Goal: Information Seeking & Learning: Learn about a topic

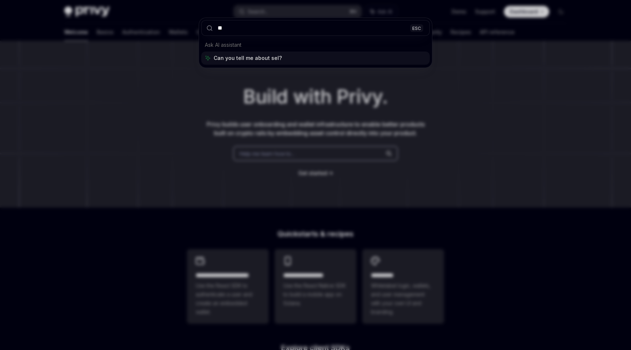
type input "*"
type input "**********"
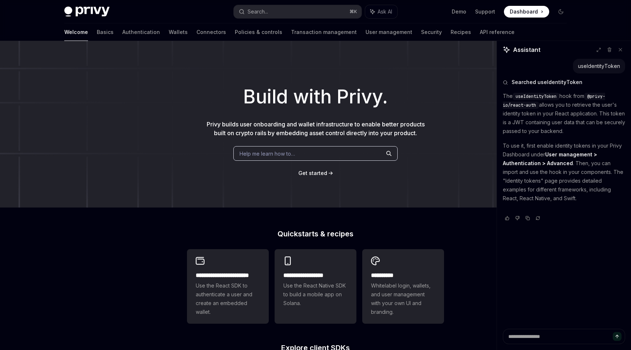
type textarea "*"
click at [573, 161] on p "To use it, first enable identity tokens in your Privy Dashboard under User mana…" at bounding box center [564, 171] width 122 height 61
click at [553, 161] on strong "User management > Authentication > Advanced" at bounding box center [550, 158] width 94 height 15
click at [557, 144] on p "To use it, first enable identity tokens in your Privy Dashboard under User mana…" at bounding box center [564, 171] width 122 height 61
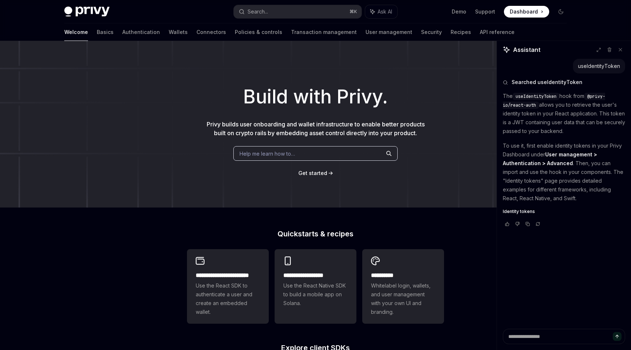
click at [596, 64] on div "useIdentityToken" at bounding box center [599, 65] width 42 height 7
click at [328, 13] on button "Search... ⌘ K" at bounding box center [298, 11] width 128 height 13
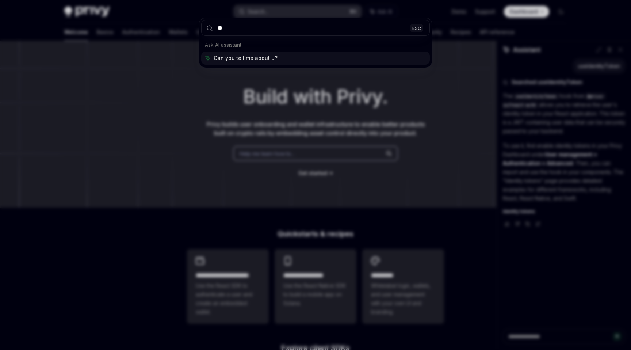
type input "***"
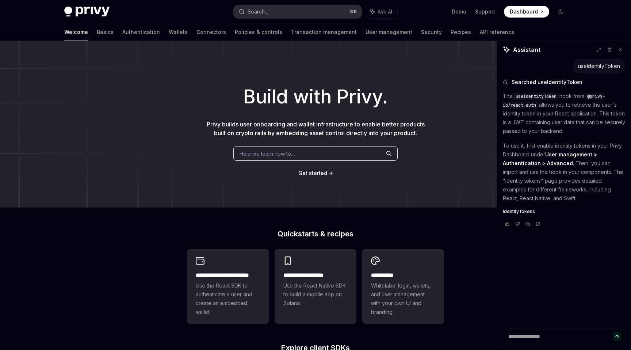
click at [328, 13] on button "Search... ⌘ K" at bounding box center [298, 11] width 128 height 13
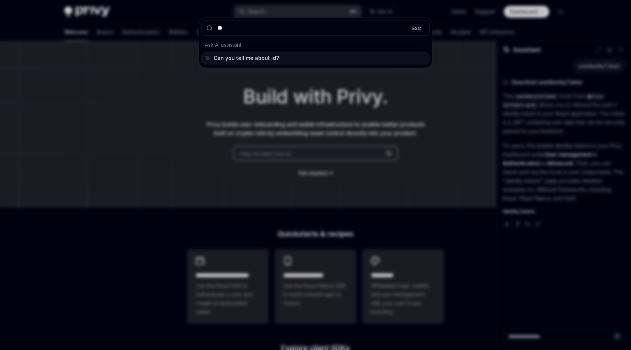
type input "*"
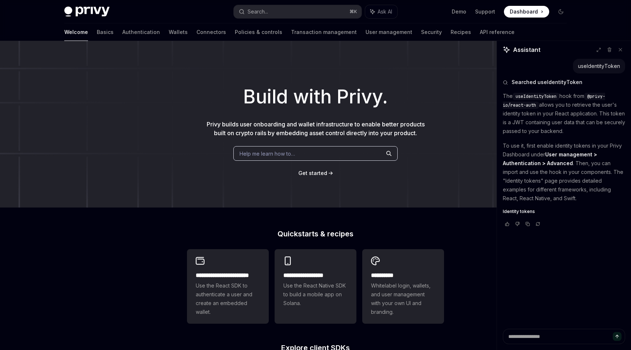
click at [464, 84] on h1 "Build with Privy." at bounding box center [316, 97] width 608 height 29
click at [623, 50] on icon at bounding box center [620, 49] width 5 height 5
type textarea "*"
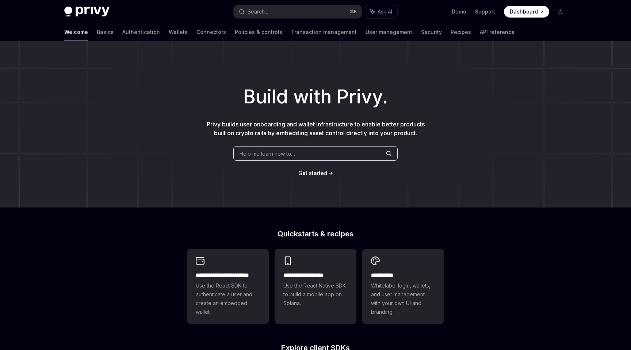
click at [62, 30] on div "Welcome Basics Authentication Wallets Connectors Policies & controls Transactio…" at bounding box center [316, 32] width 538 height 18
click at [97, 30] on link "Basics" at bounding box center [105, 32] width 17 height 18
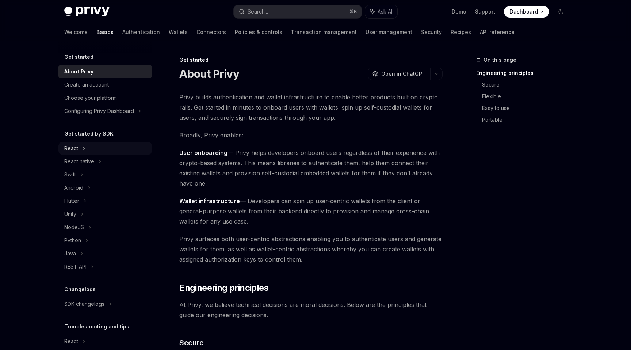
scroll to position [6, 0]
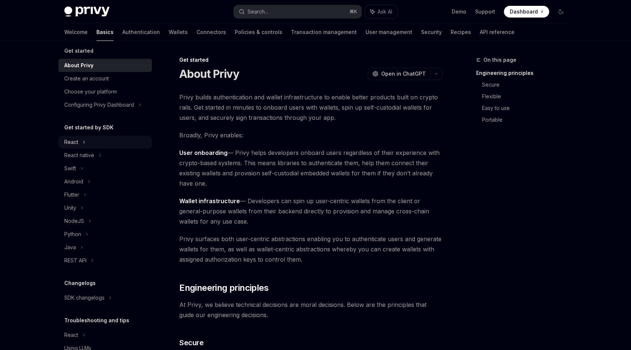
click at [71, 137] on div "React" at bounding box center [105, 142] width 94 height 13
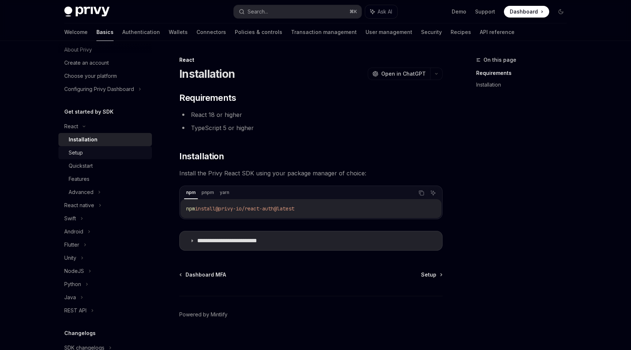
click at [120, 152] on div "Setup" at bounding box center [108, 152] width 79 height 9
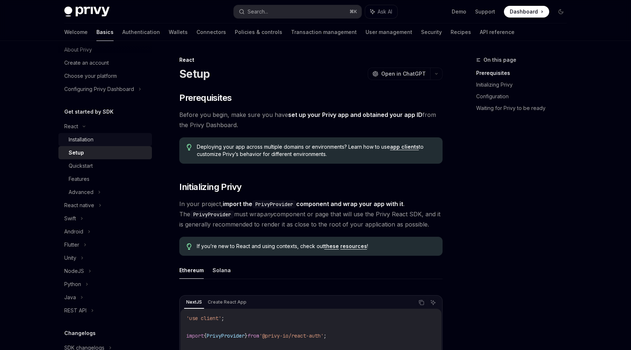
click at [123, 145] on link "Installation" at bounding box center [105, 139] width 94 height 13
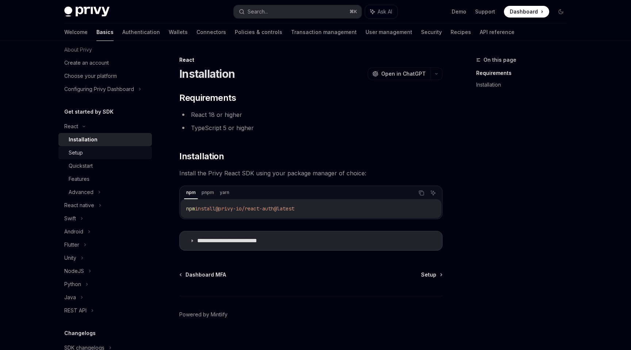
click at [123, 154] on div "Setup" at bounding box center [108, 152] width 79 height 9
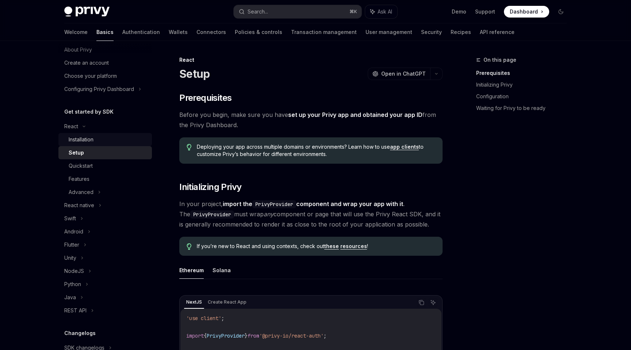
click at [128, 141] on div "Installation" at bounding box center [108, 139] width 79 height 9
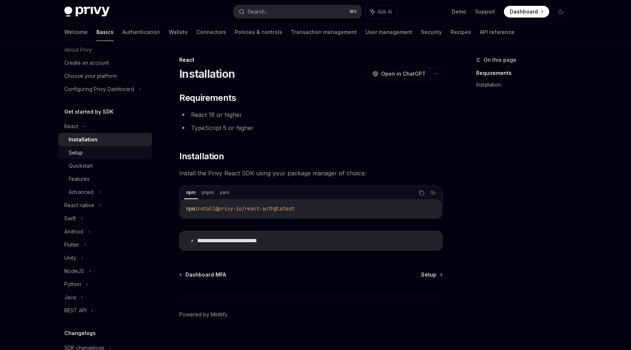
click at [128, 148] on div "Setup" at bounding box center [108, 152] width 79 height 9
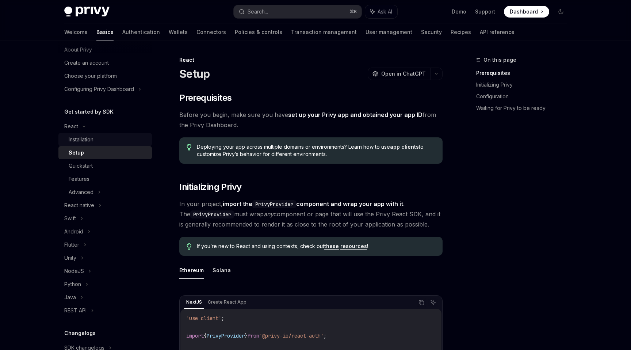
click at [128, 144] on link "Installation" at bounding box center [105, 139] width 94 height 13
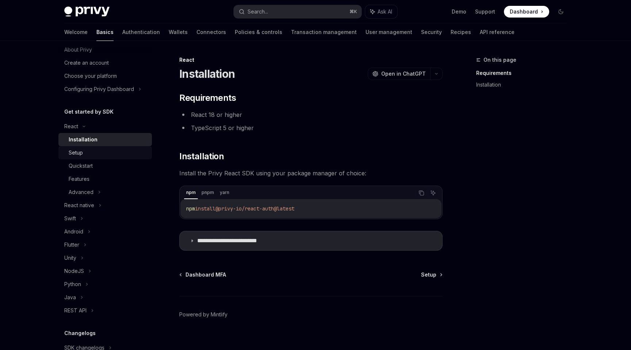
click at [130, 138] on div "Installation" at bounding box center [108, 139] width 79 height 9
click at [129, 150] on div "Setup" at bounding box center [108, 152] width 79 height 9
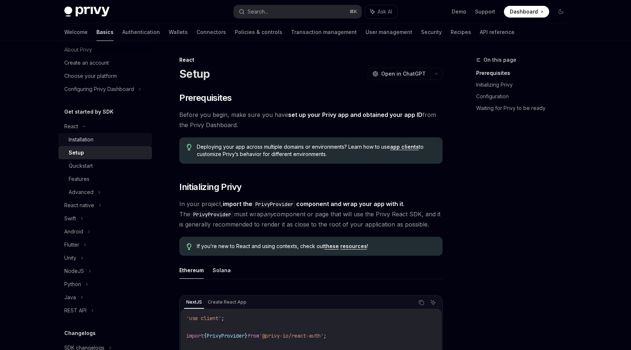
click at [130, 142] on div "Installation" at bounding box center [108, 139] width 79 height 9
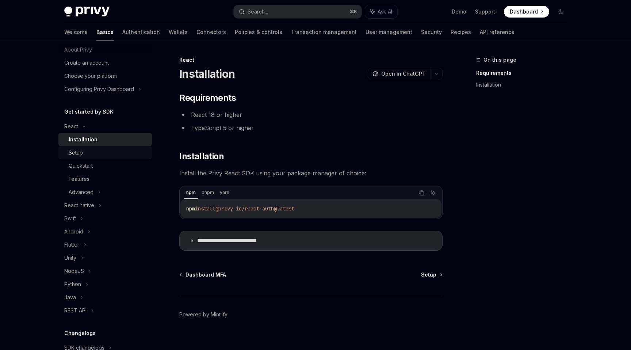
click at [130, 155] on div "Setup" at bounding box center [108, 152] width 79 height 9
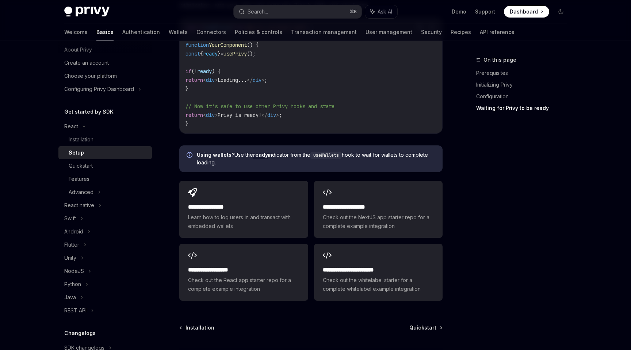
scroll to position [904, 0]
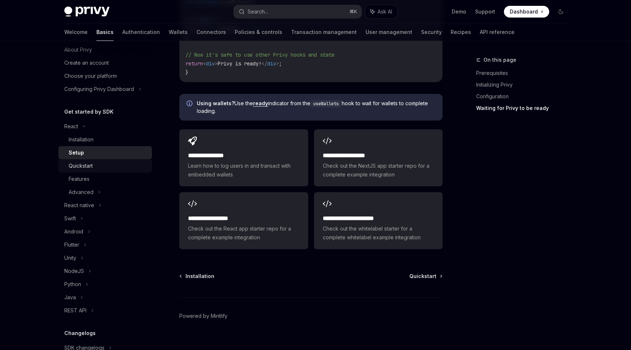
click at [91, 162] on div "Quickstart" at bounding box center [81, 166] width 24 height 9
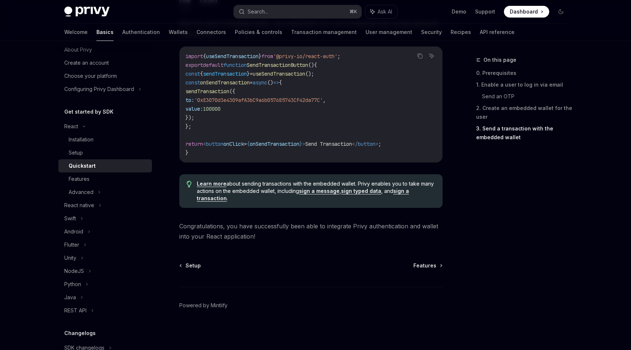
scroll to position [710, 0]
click at [84, 172] on link "Features" at bounding box center [105, 178] width 94 height 13
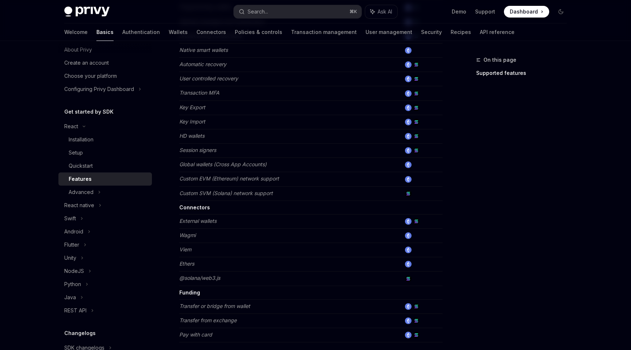
scroll to position [428, 0]
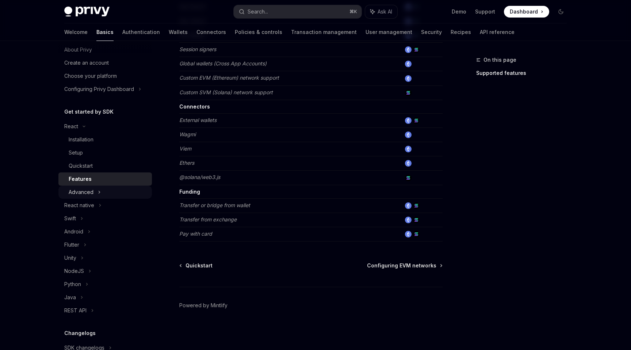
click at [91, 191] on div "Advanced" at bounding box center [81, 192] width 25 height 9
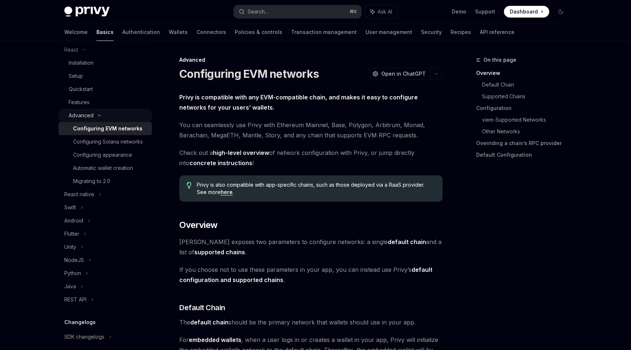
click at [95, 118] on div "Advanced" at bounding box center [105, 115] width 94 height 13
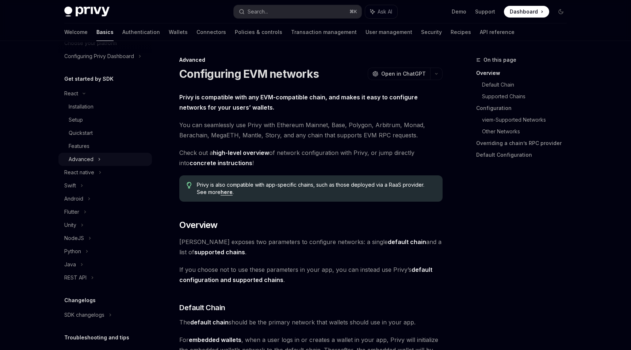
scroll to position [51, 0]
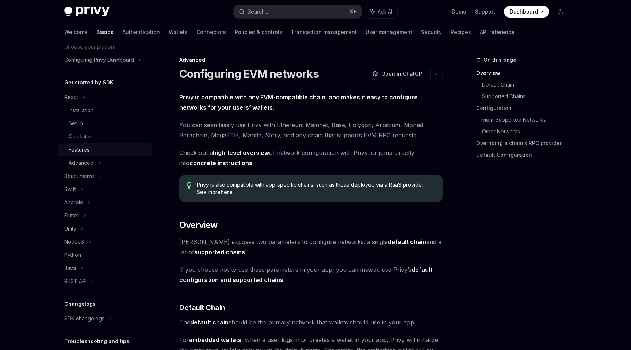
click at [76, 154] on div "Features" at bounding box center [79, 149] width 21 height 9
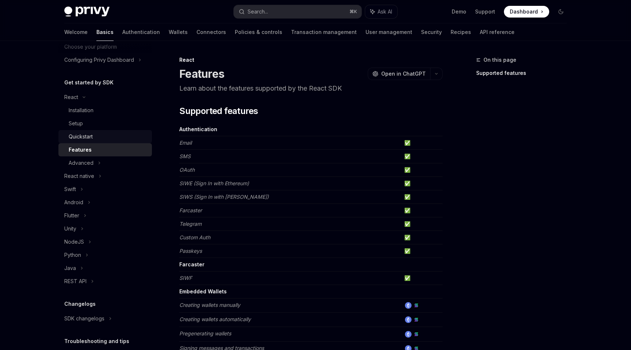
scroll to position [105, 0]
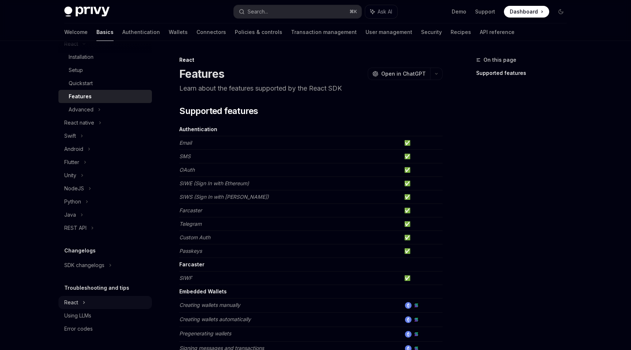
click at [111, 50] on div "React" at bounding box center [105, 43] width 94 height 13
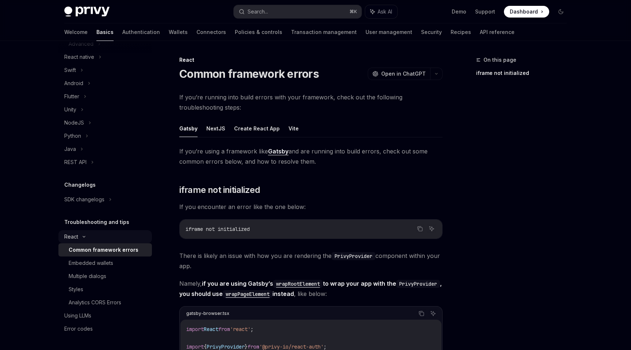
scroll to position [165, 0]
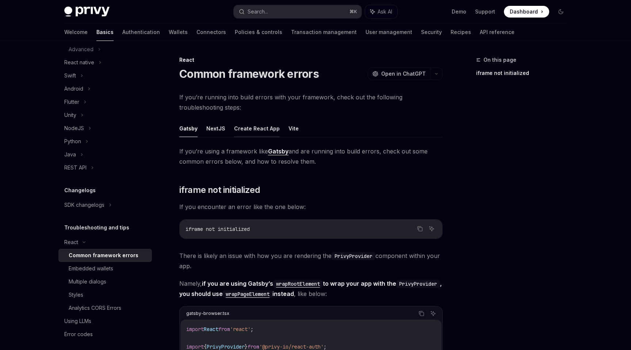
click at [262, 130] on button "Create React App" at bounding box center [257, 128] width 46 height 17
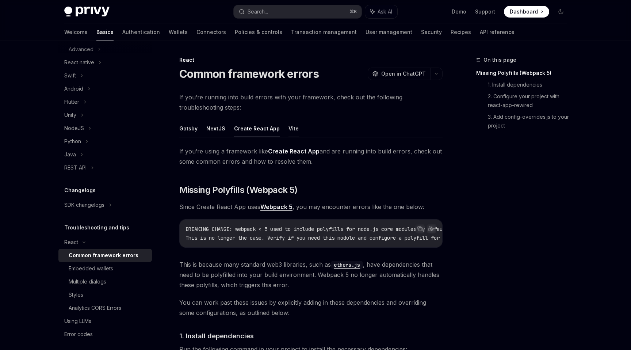
click at [290, 126] on button "Vite" at bounding box center [294, 128] width 10 height 17
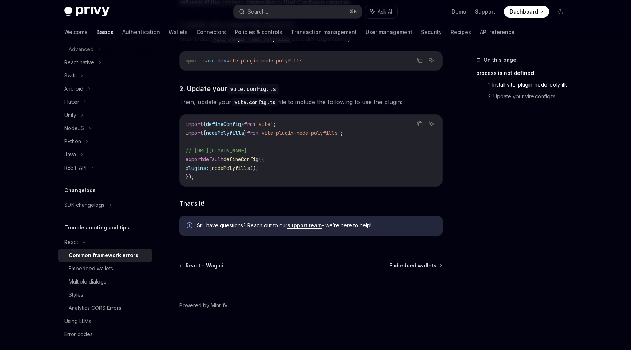
scroll to position [170, 0]
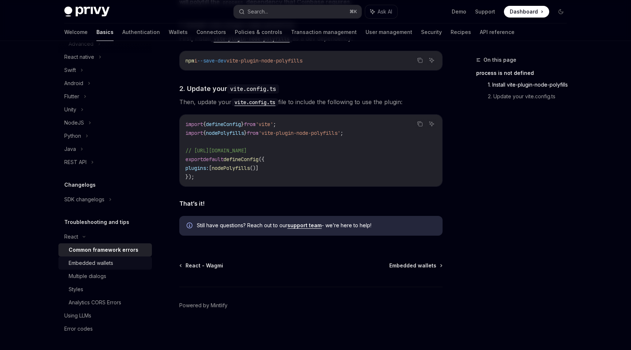
click at [105, 261] on div "Embedded wallets" at bounding box center [91, 263] width 45 height 9
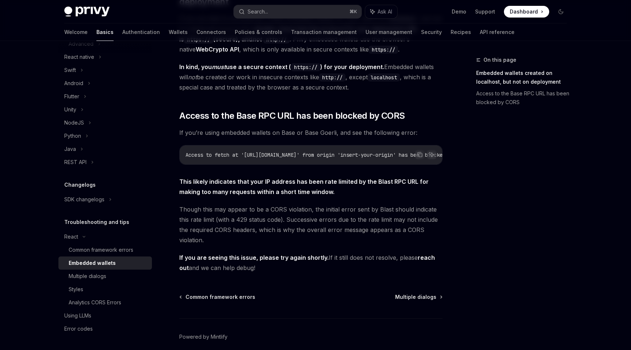
scroll to position [148, 0]
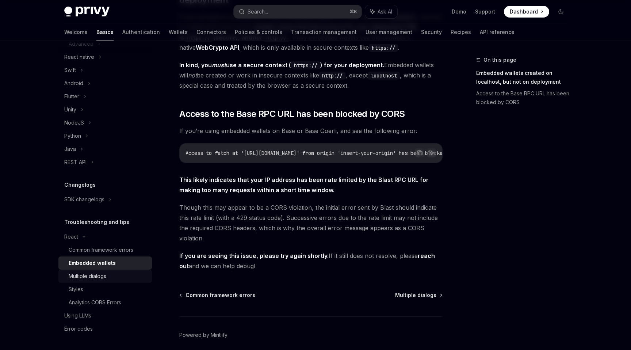
click at [127, 282] on link "Multiple dialogs" at bounding box center [105, 276] width 94 height 13
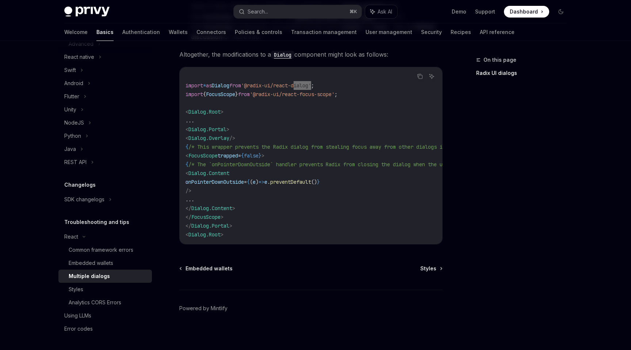
scroll to position [320, 0]
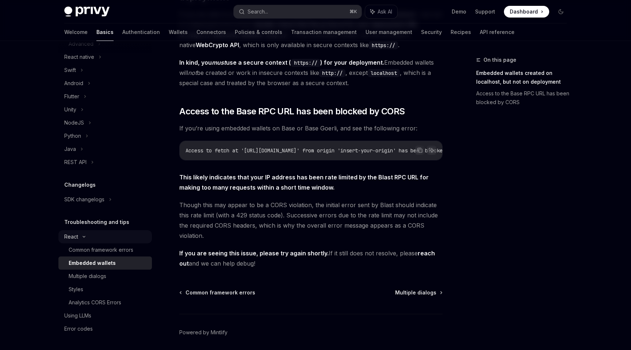
scroll to position [148, 0]
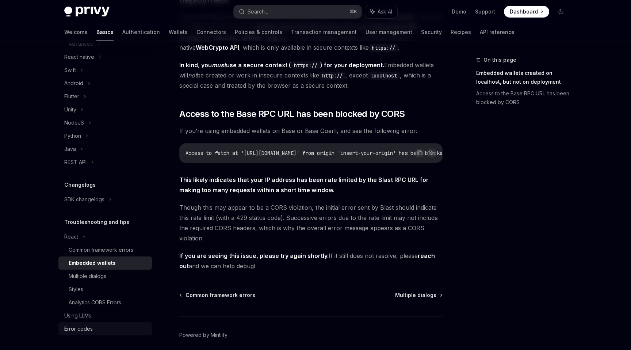
click at [106, 326] on div "Error codes" at bounding box center [105, 328] width 83 height 9
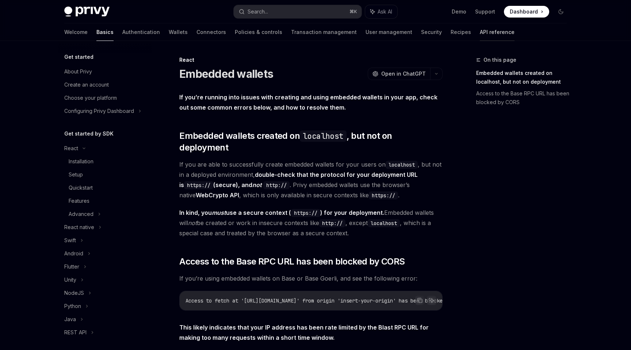
click at [480, 38] on link "API reference" at bounding box center [497, 32] width 35 height 18
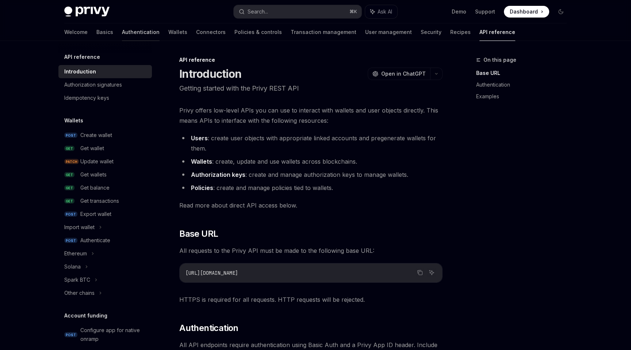
click at [122, 31] on link "Authentication" at bounding box center [141, 32] width 38 height 18
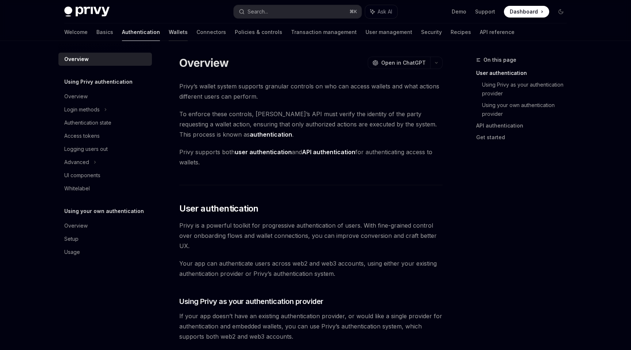
click at [169, 33] on link "Wallets" at bounding box center [178, 32] width 19 height 18
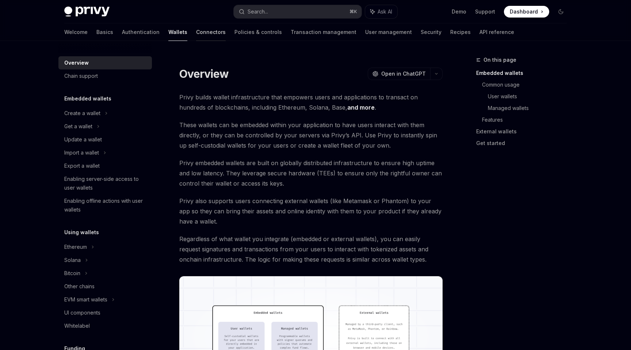
click at [196, 36] on link "Connectors" at bounding box center [211, 32] width 30 height 18
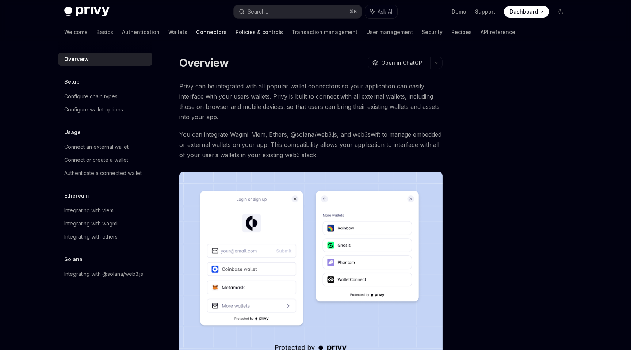
click at [236, 37] on link "Policies & controls" at bounding box center [260, 32] width 48 height 18
type textarea "*"
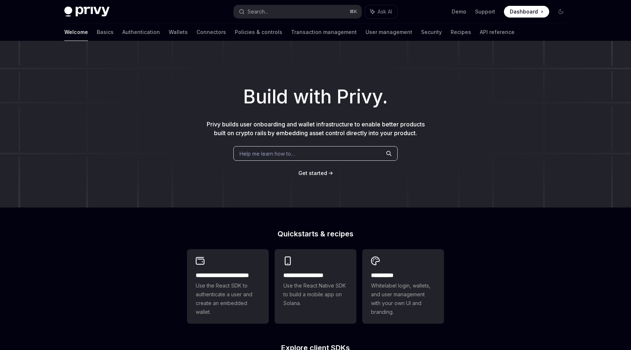
click at [514, 15] on span at bounding box center [526, 12] width 45 height 12
